Goal: Transaction & Acquisition: Purchase product/service

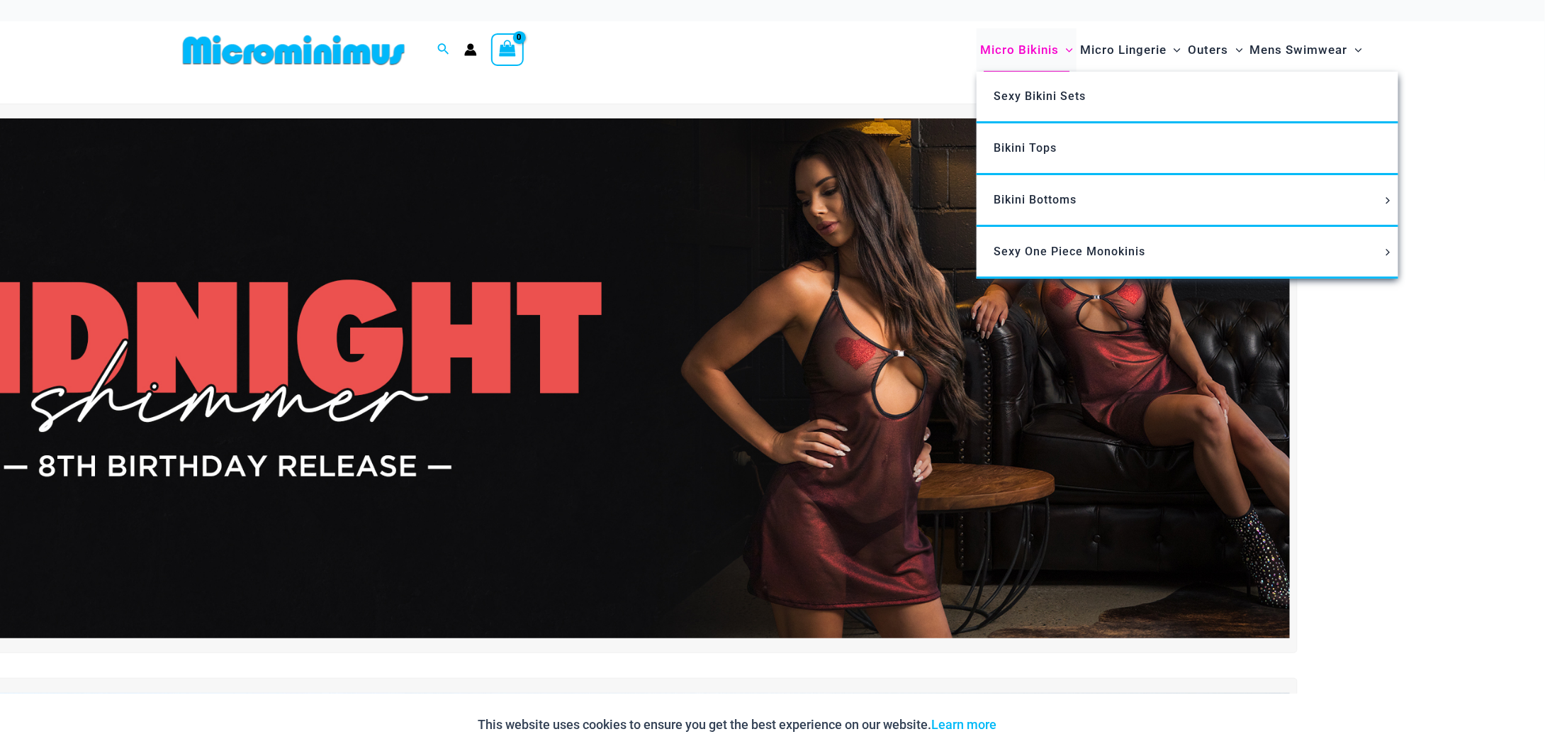
click at [695, 49] on span "Micro Bikinis" at bounding box center [1019, 50] width 79 height 36
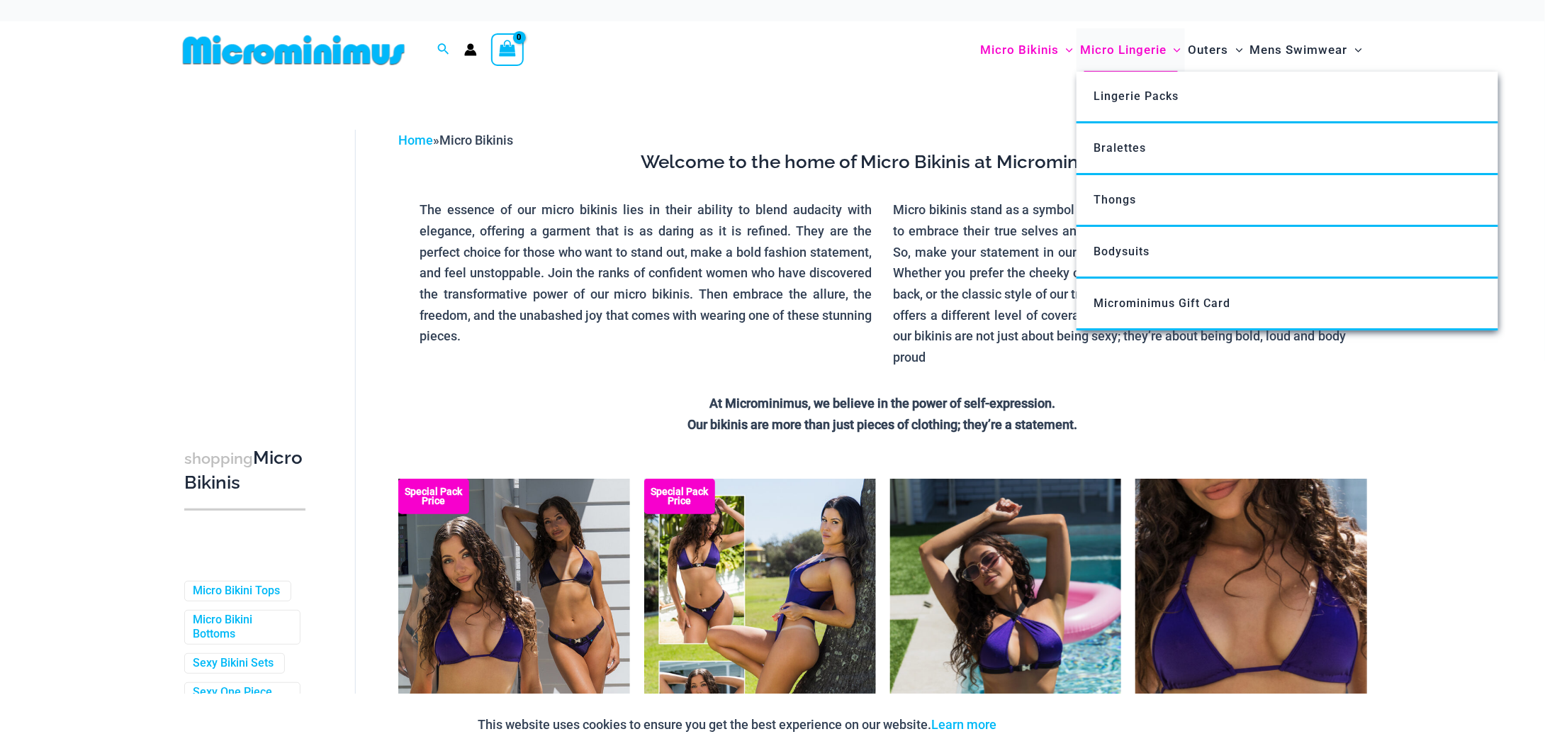
click at [1136, 55] on span "Micro Lingerie" at bounding box center [1123, 50] width 86 height 36
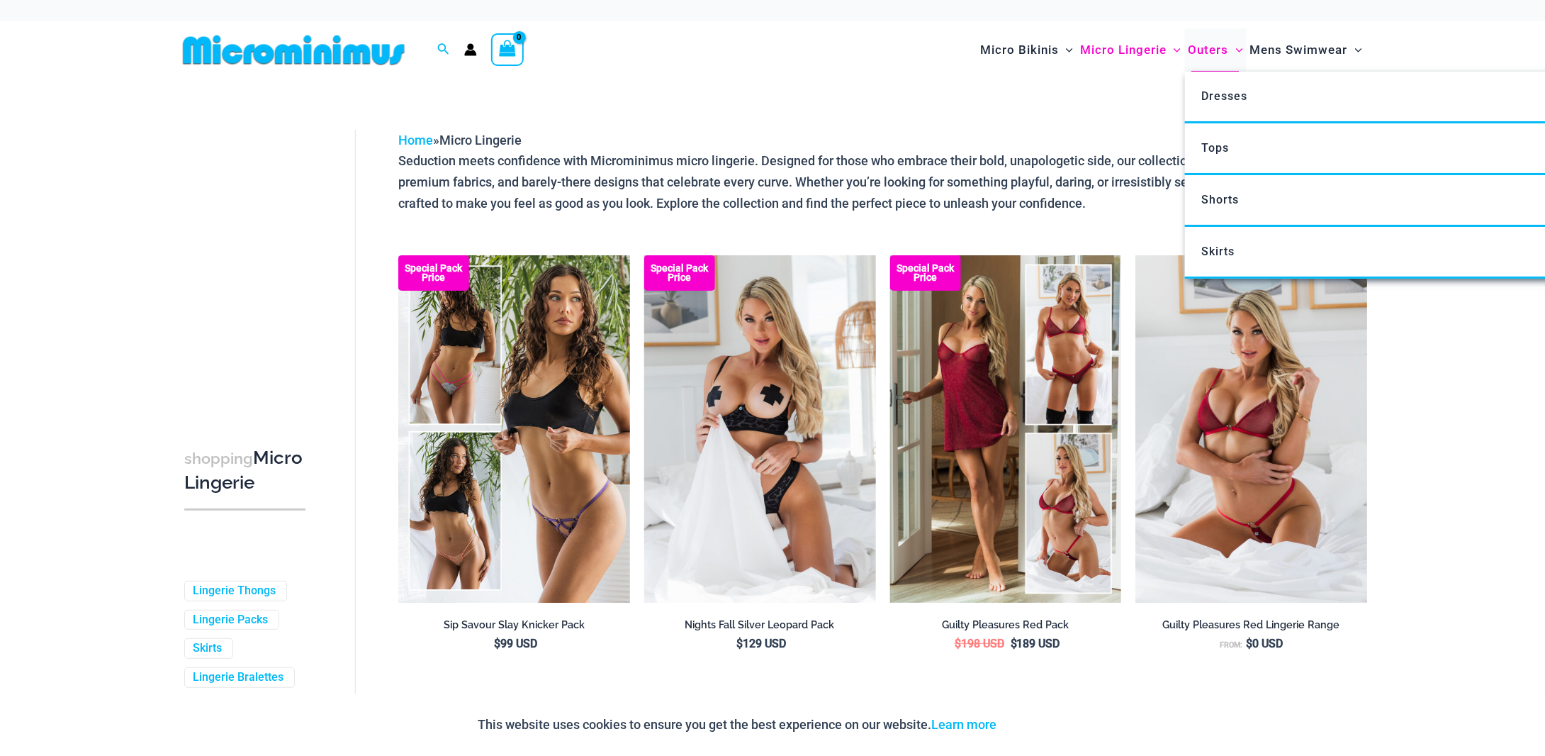
click at [1207, 48] on span "Outers" at bounding box center [1209, 50] width 40 height 36
